Goal: Task Accomplishment & Management: Manage account settings

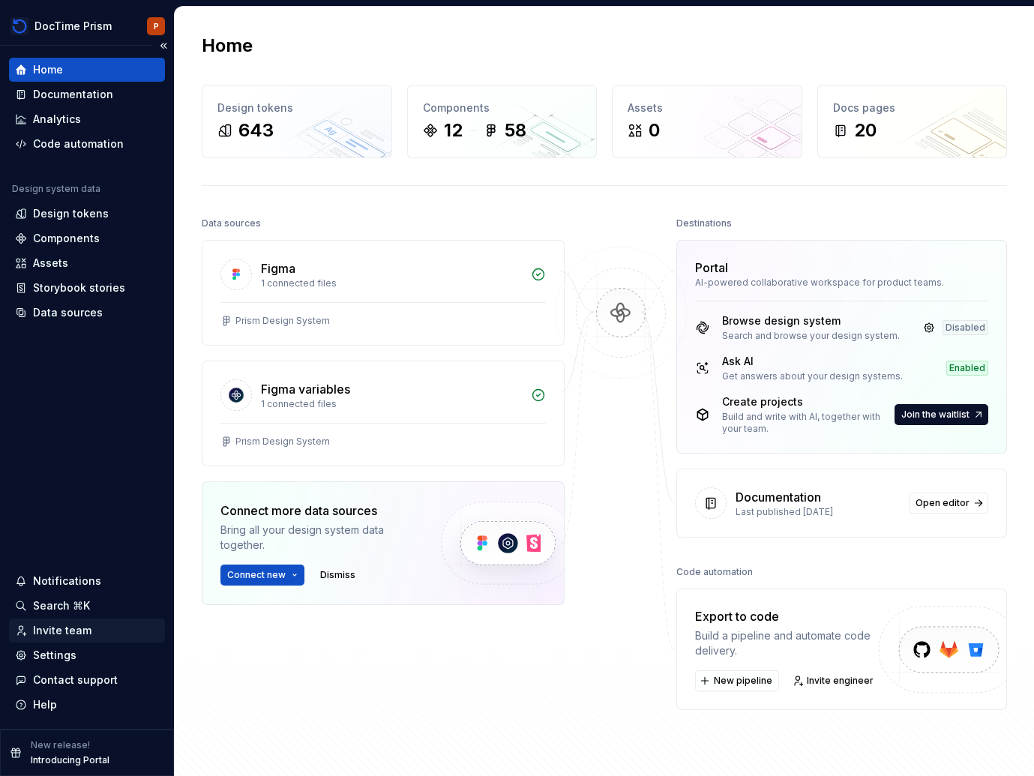
click at [62, 630] on div "Invite team" at bounding box center [62, 630] width 58 height 15
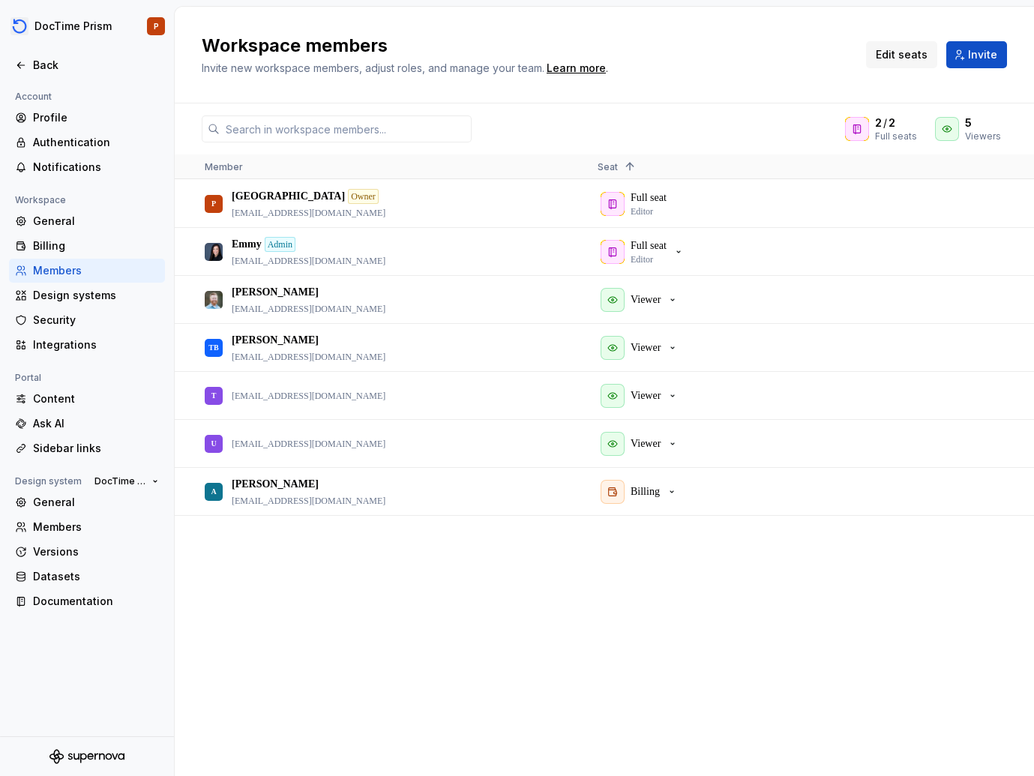
click at [920, 54] on span "Edit seats" at bounding box center [902, 54] width 52 height 15
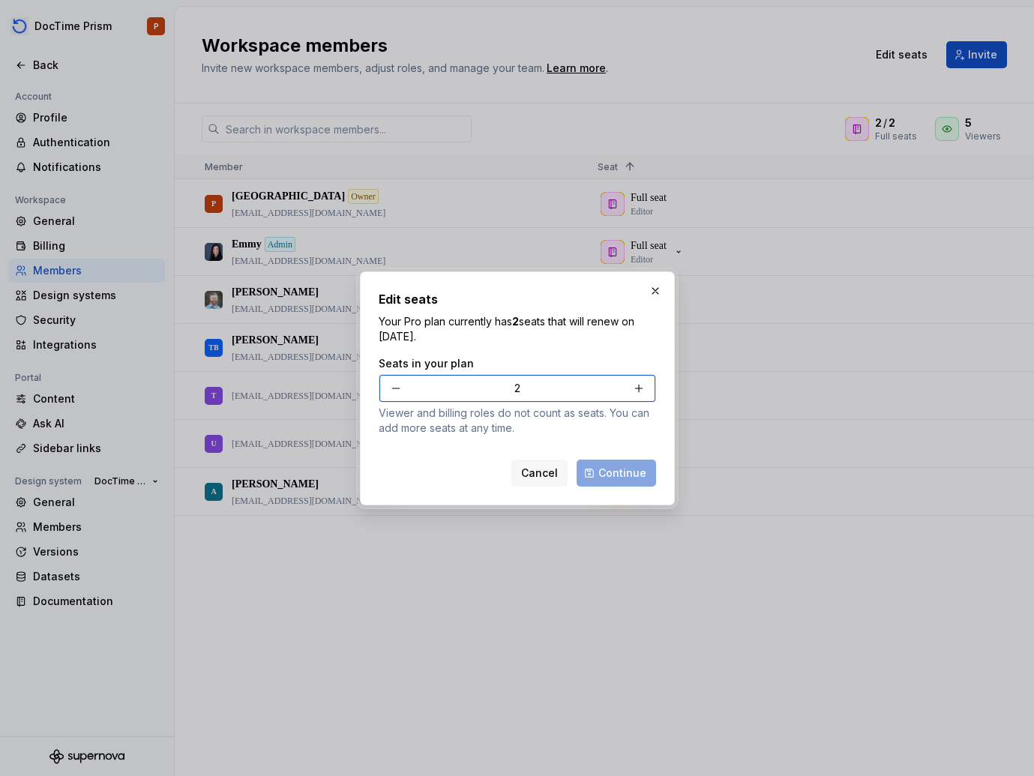
click at [641, 389] on button "button" at bounding box center [638, 388] width 27 height 27
type input "3"
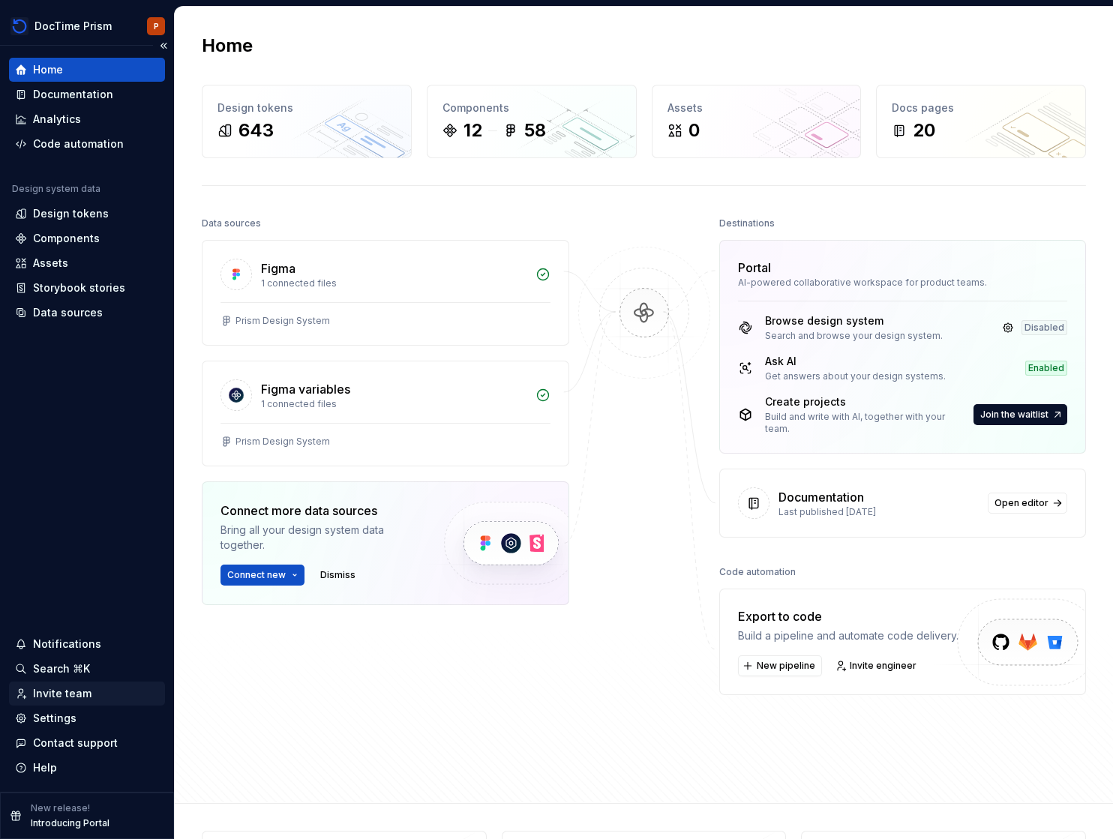
click at [55, 696] on div "Invite team" at bounding box center [62, 693] width 58 height 15
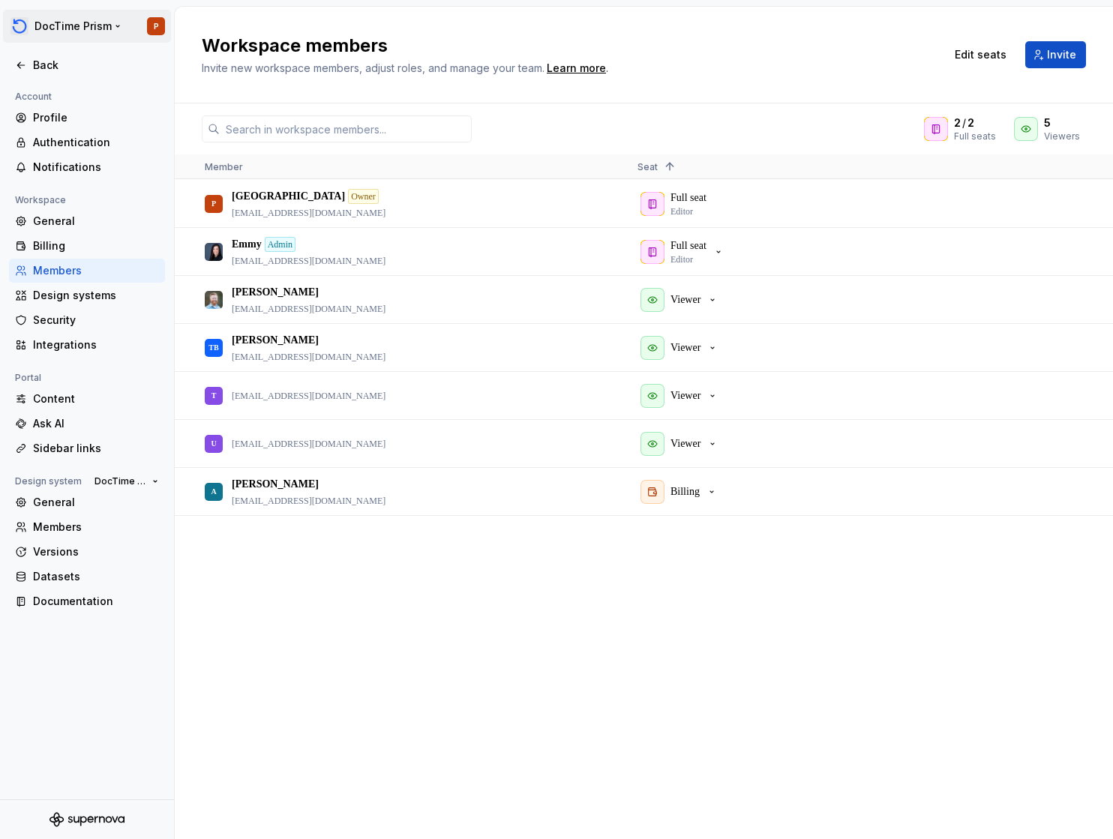
click at [106, 28] on html "DocTime Prism P Back Account Profile Authentication Notifications Workspace Gen…" at bounding box center [556, 419] width 1113 height 839
click at [100, 27] on html "DocTime Prism P Back Account Profile Authentication Notifications Workspace Gen…" at bounding box center [556, 419] width 1113 height 839
click at [100, 28] on html "DocTime Prism P Back Account Profile Authentication Notifications Workspace Gen…" at bounding box center [556, 419] width 1113 height 839
click at [825, 114] on html "DocTime Prism P Back Account Profile Authentication Notifications Workspace Gen…" at bounding box center [556, 419] width 1113 height 839
click at [675, 302] on p "Viewer" at bounding box center [685, 299] width 30 height 15
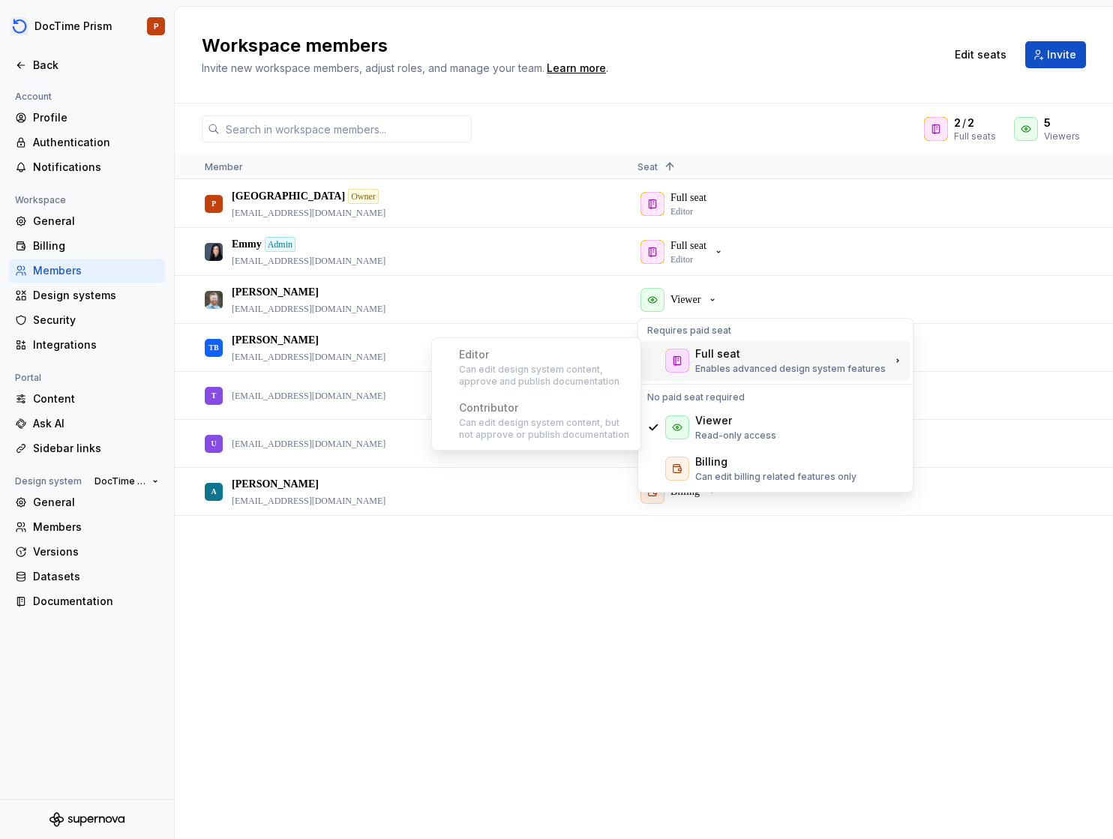
click at [705, 357] on div "Full seat" at bounding box center [717, 353] width 45 height 15
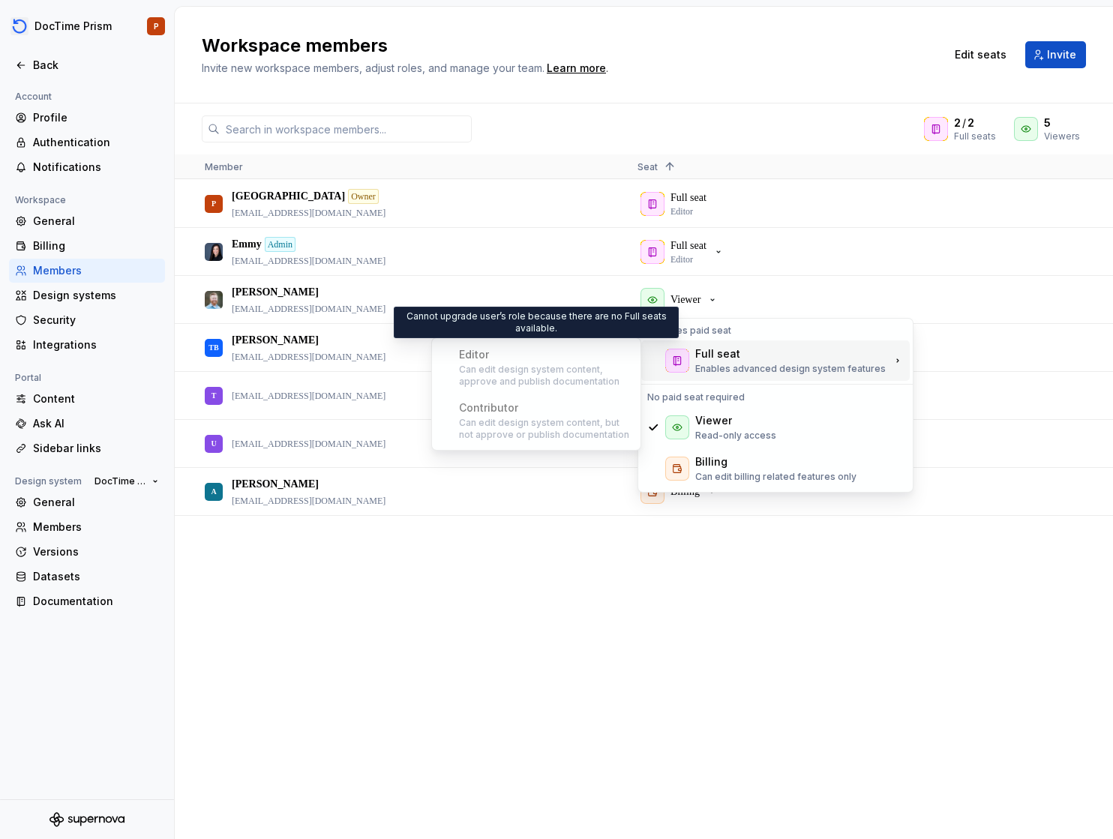
click at [514, 358] on div "Editor Can edit design system content, approve and publish documentation" at bounding box center [536, 367] width 202 height 52
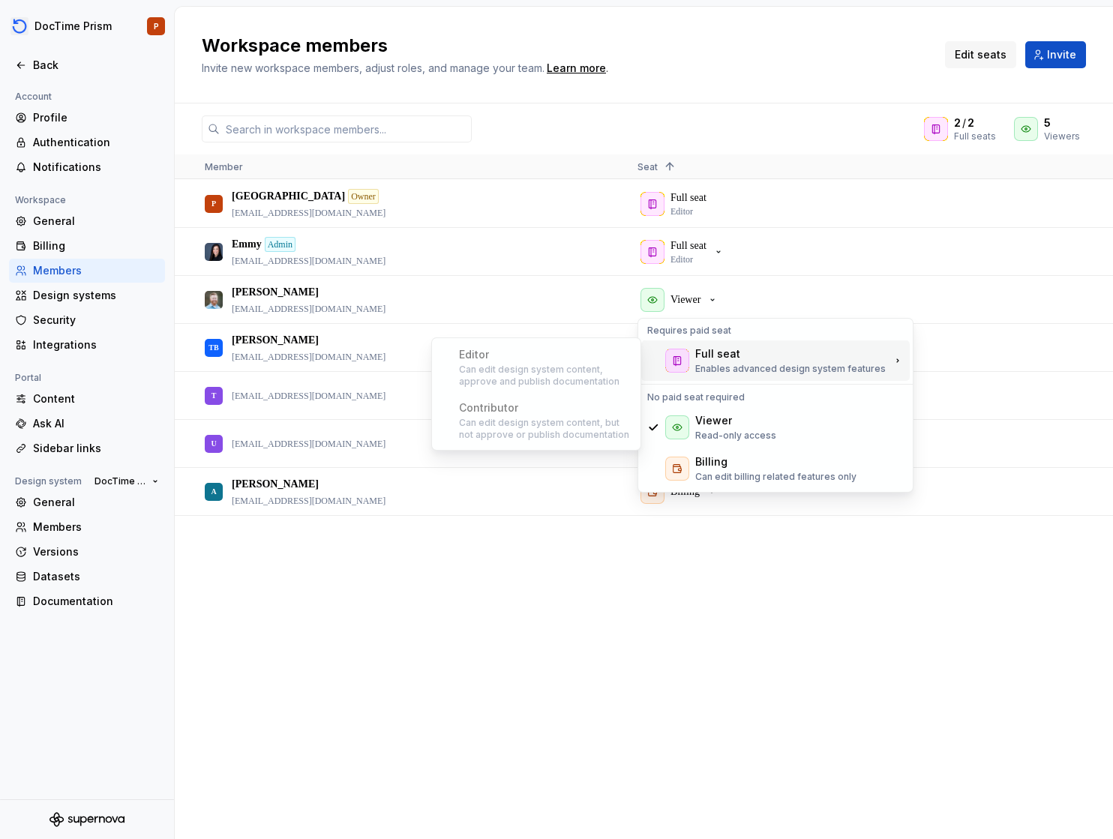
click at [991, 53] on span "Edit seats" at bounding box center [980, 54] width 52 height 15
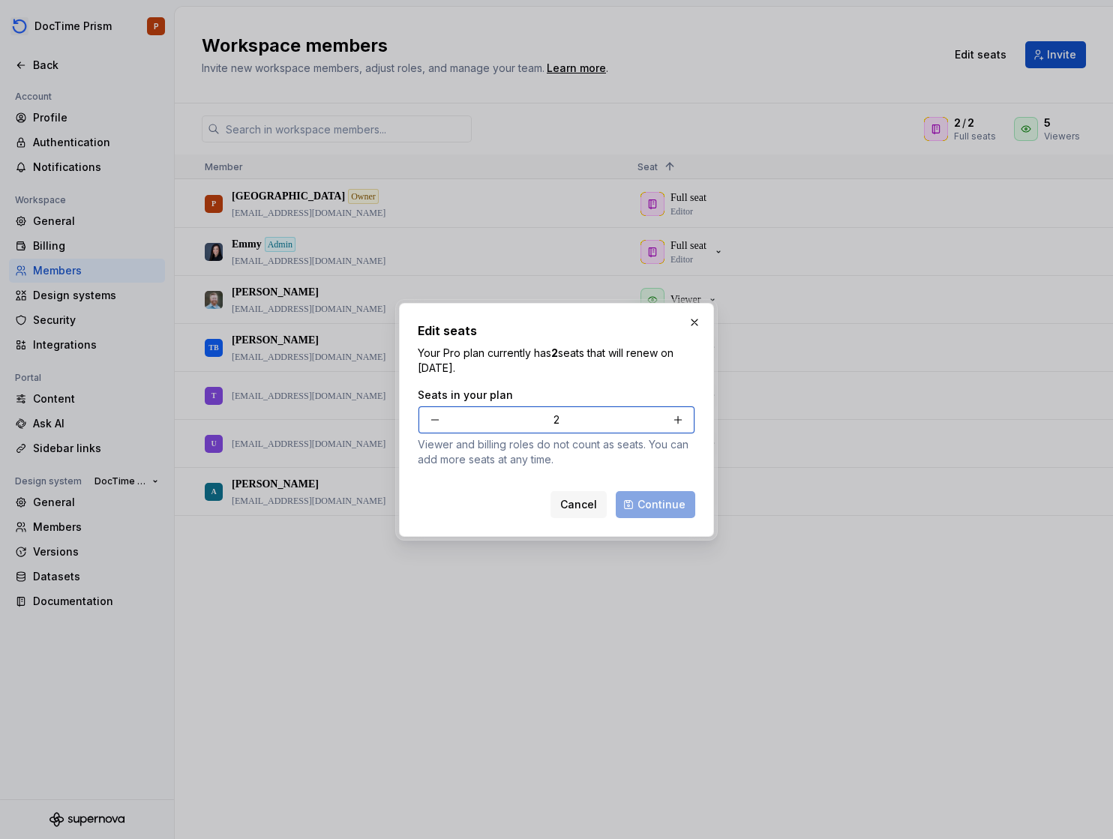
click at [677, 416] on button "button" at bounding box center [677, 419] width 27 height 27
type input "3"
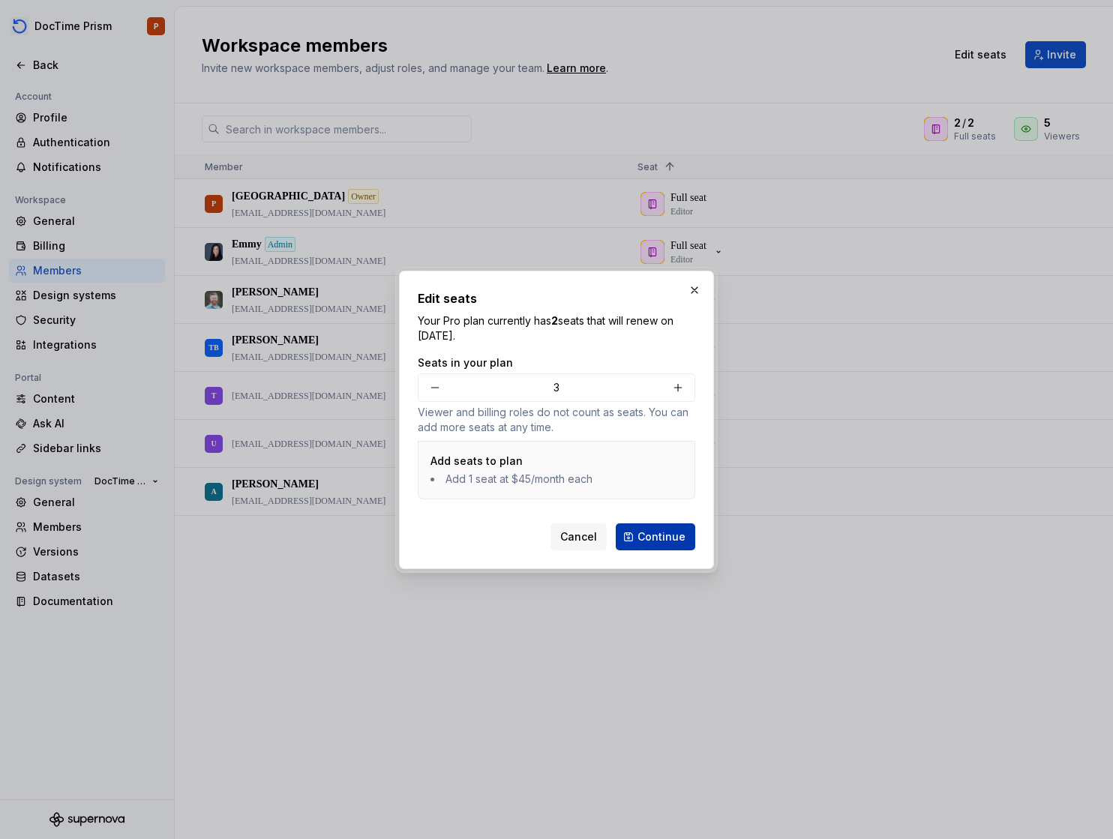
click at [678, 541] on span "Continue" at bounding box center [661, 536] width 48 height 15
